Goal: Transaction & Acquisition: Download file/media

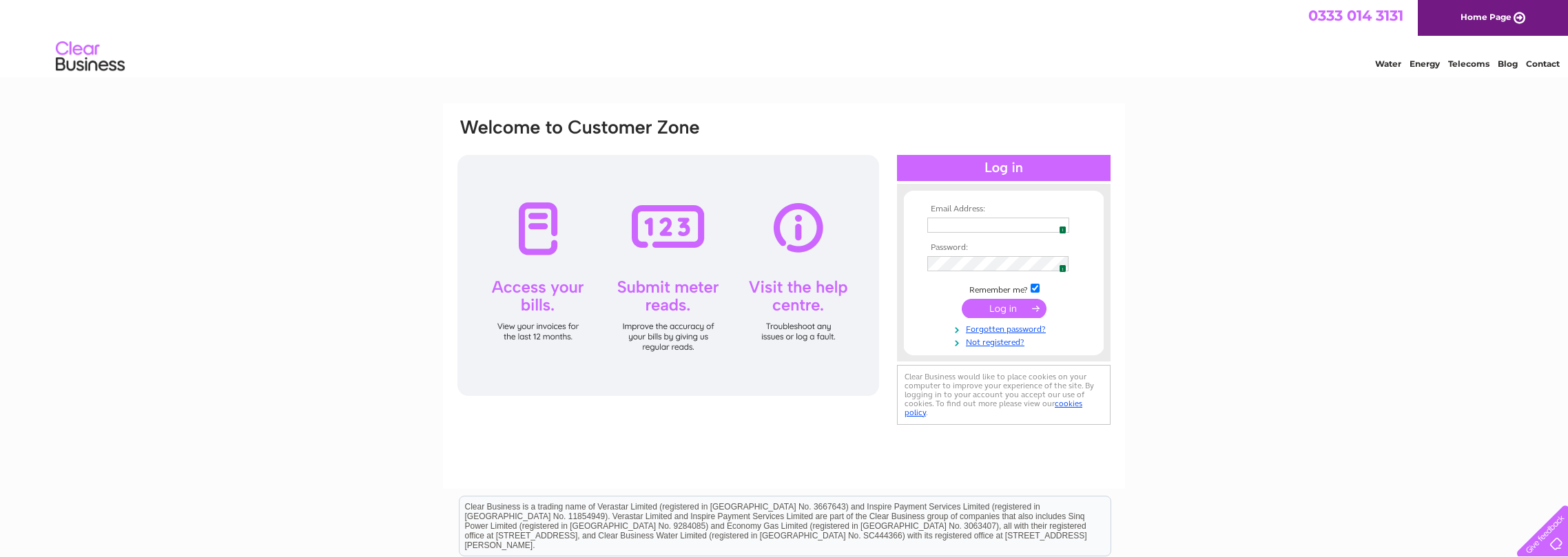
click at [1056, 227] on img at bounding box center [1059, 225] width 11 height 11
type input "[EMAIL_ADDRESS][DOMAIN_NAME]"
click at [1001, 318] on input "submit" at bounding box center [1004, 309] width 85 height 19
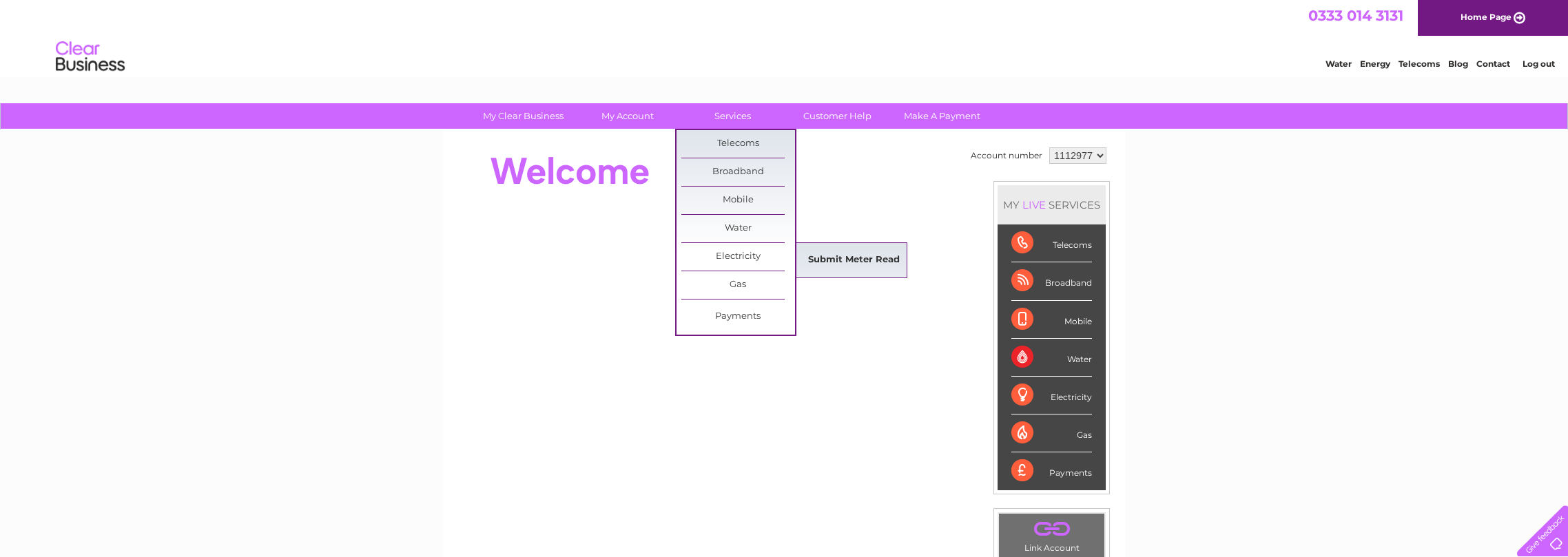
click at [845, 258] on link "Submit Meter Read" at bounding box center [854, 261] width 114 height 28
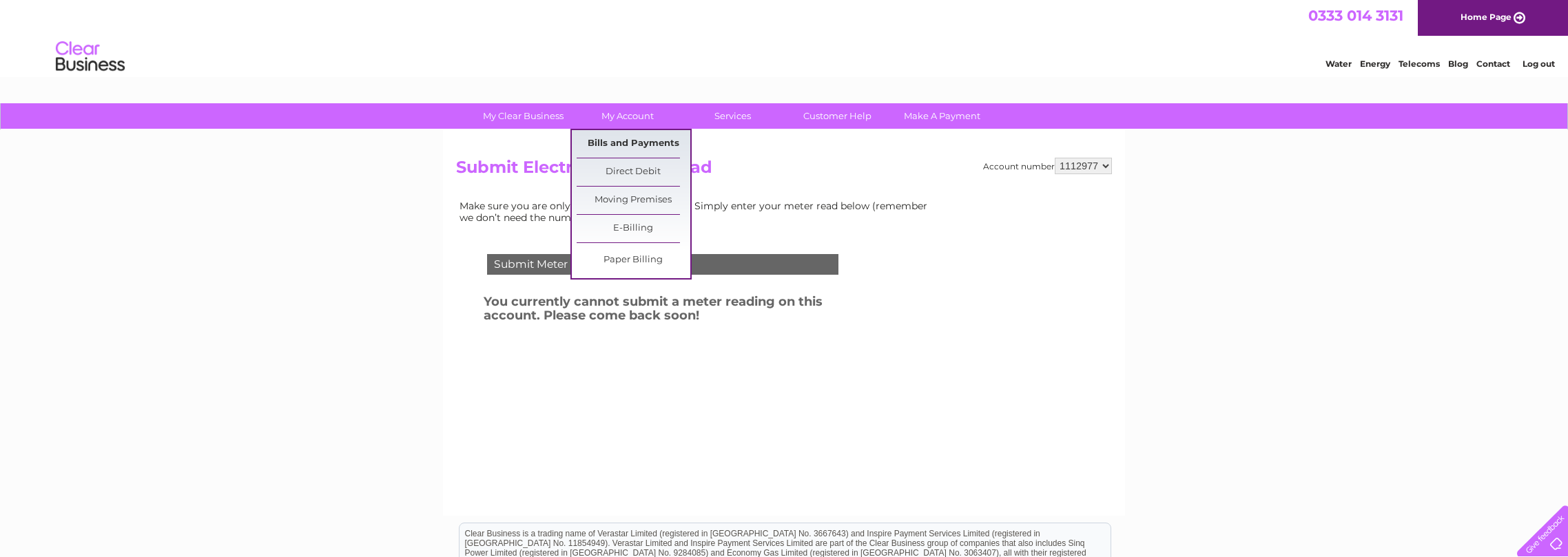
click at [635, 145] on link "Bills and Payments" at bounding box center [633, 144] width 114 height 28
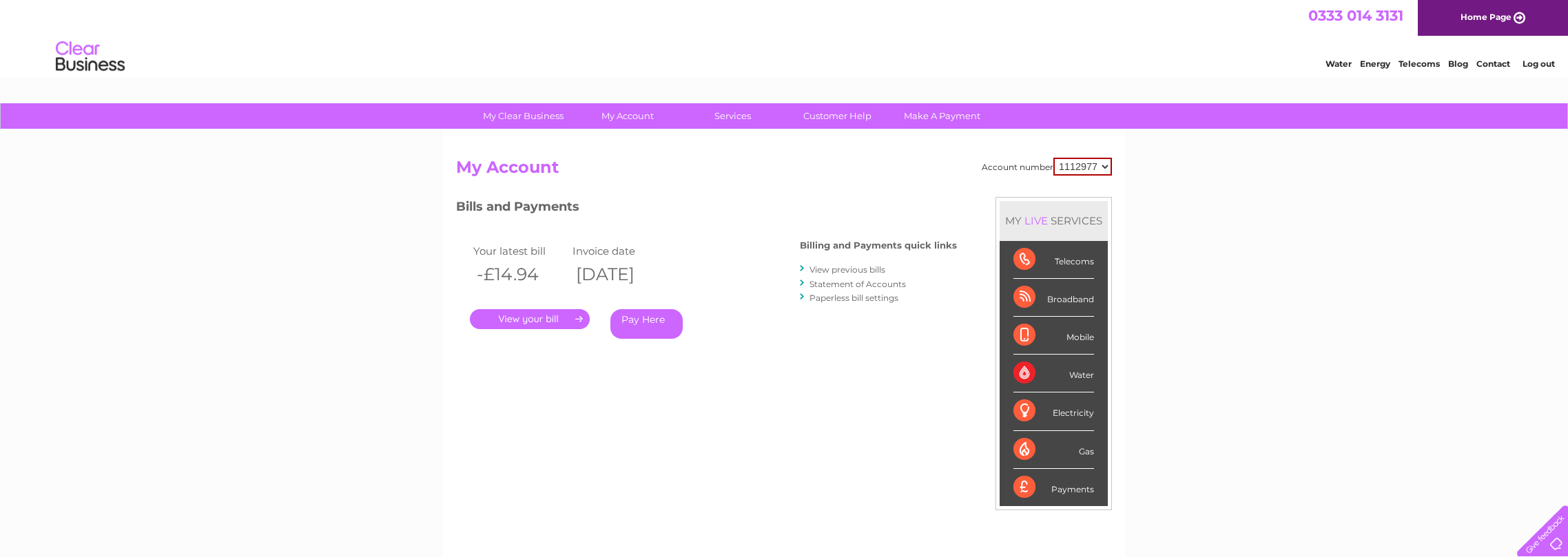
click at [507, 322] on link "." at bounding box center [529, 319] width 120 height 20
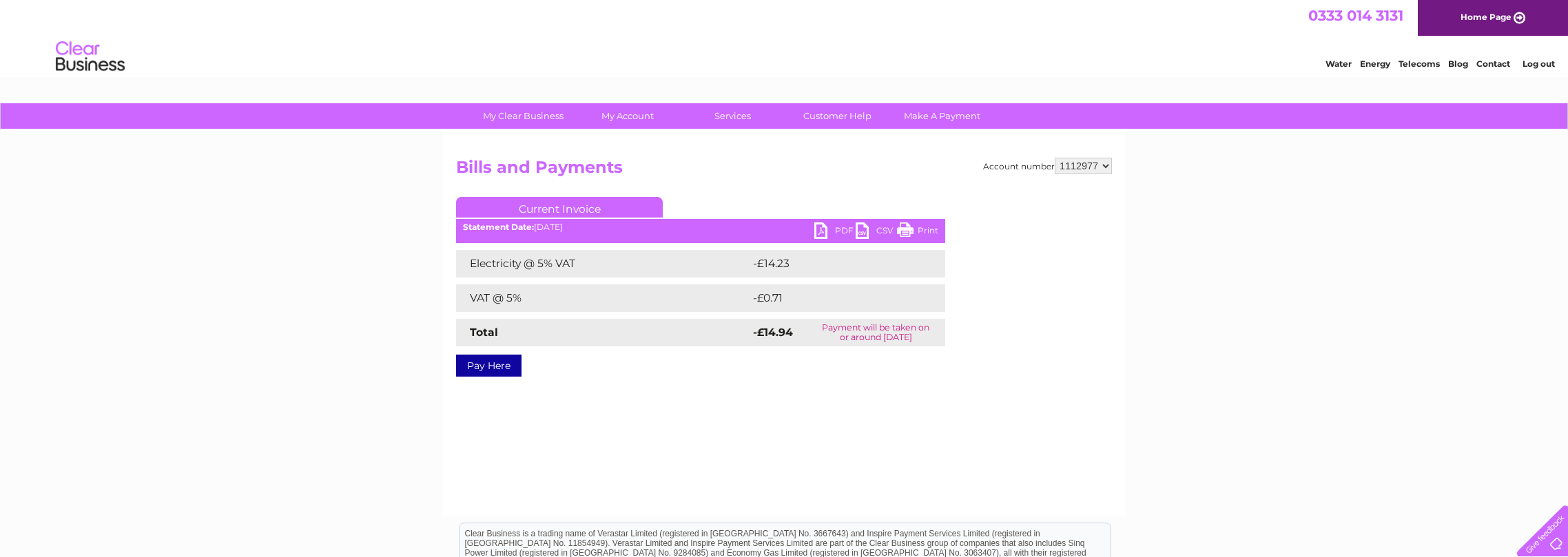
click at [819, 229] on link "PDF" at bounding box center [834, 232] width 41 height 20
